Goal: Find specific page/section: Find specific page/section

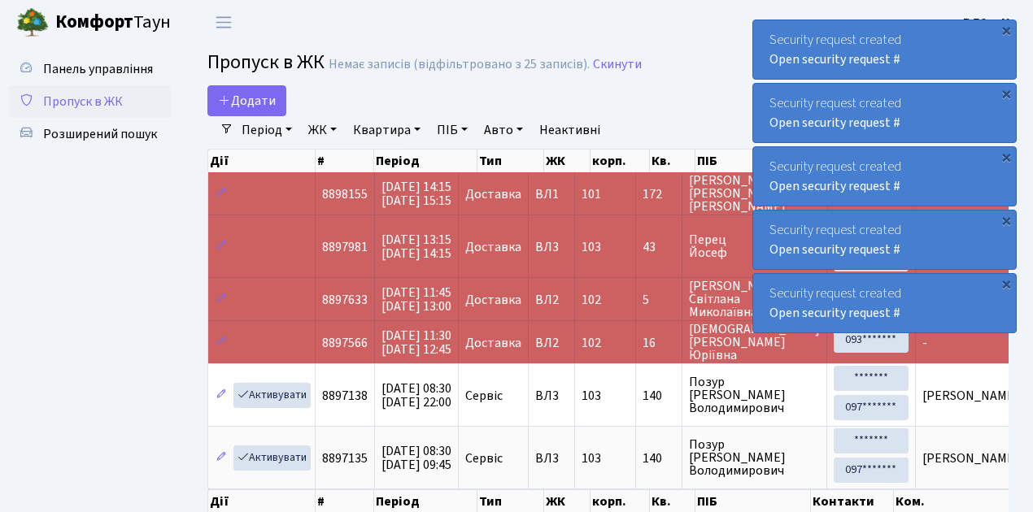
select select "25"
click at [89, 102] on span "Пропуск в ЖК" at bounding box center [83, 102] width 80 height 18
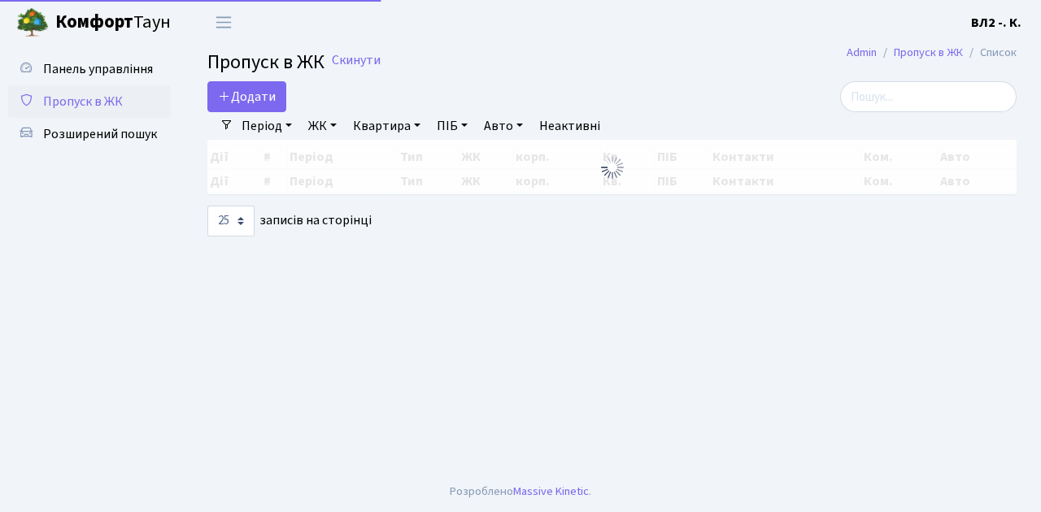
select select "25"
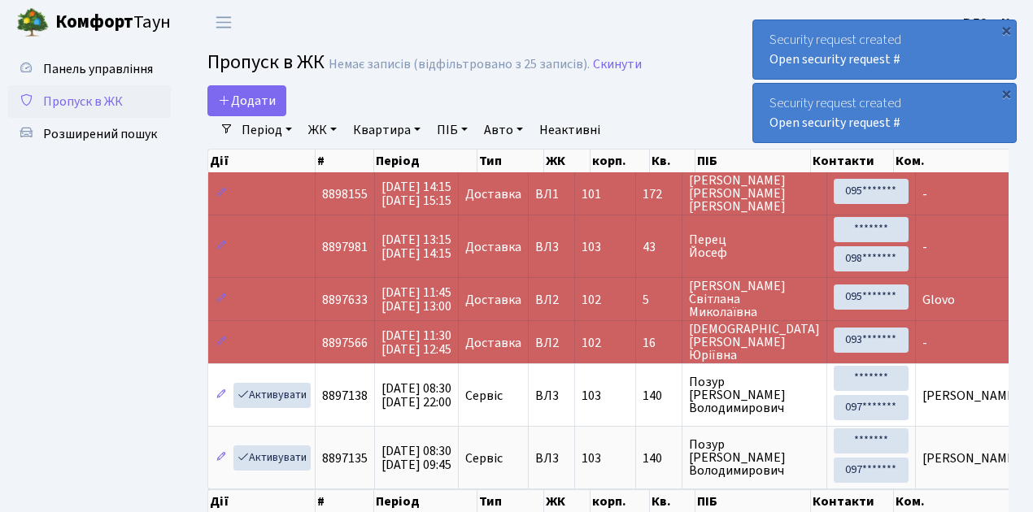
click at [102, 102] on span "Пропуск в ЖК" at bounding box center [83, 102] width 80 height 18
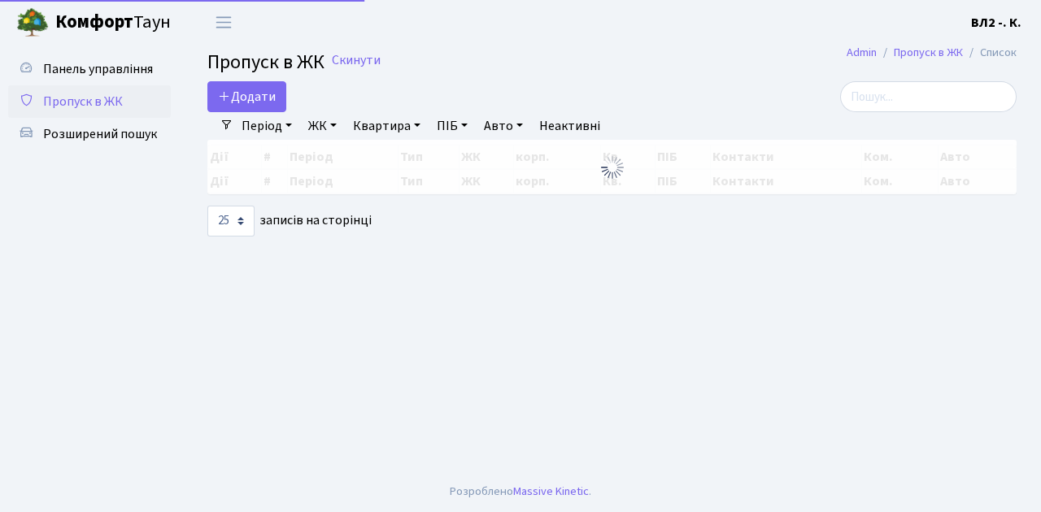
select select "25"
